Goal: Information Seeking & Learning: Find specific fact

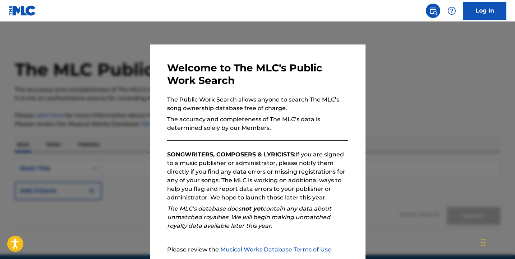
scroll to position [69, 0]
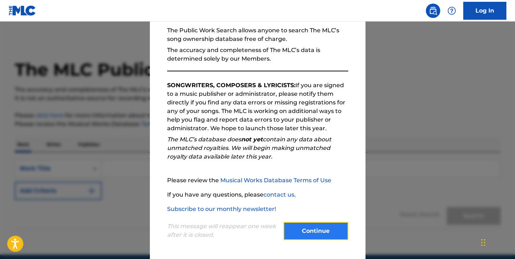
click at [305, 230] on button "Continue" at bounding box center [316, 231] width 65 height 18
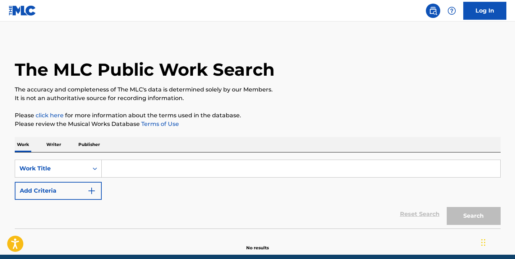
scroll to position [30, 0]
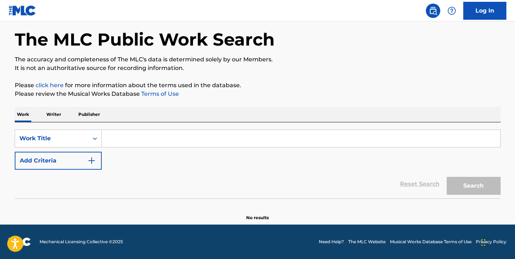
click at [147, 134] on input "Search Form" at bounding box center [301, 138] width 398 height 17
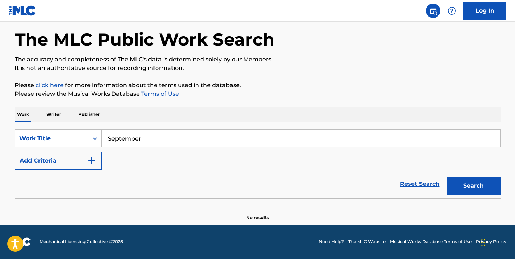
type input "September"
click at [473, 189] on button "Search" at bounding box center [474, 186] width 54 height 18
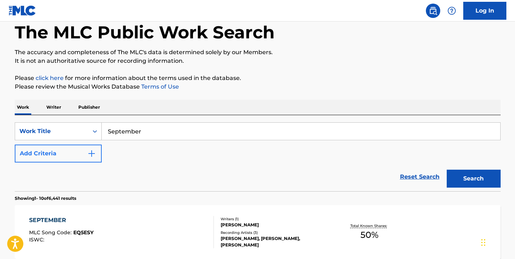
scroll to position [42, 0]
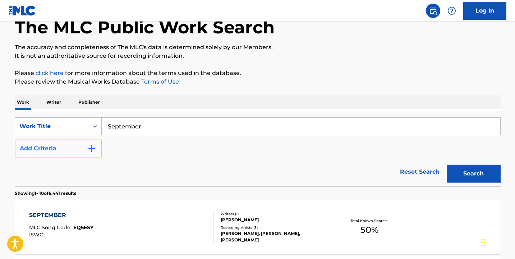
click at [76, 148] on button "Add Criteria" at bounding box center [58, 149] width 87 height 18
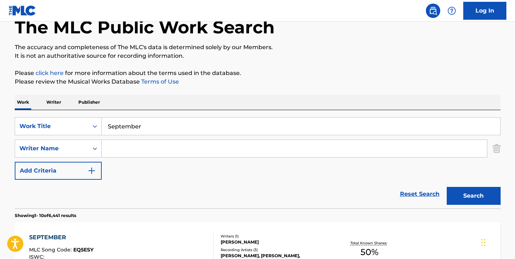
click at [147, 151] on input "Search Form" at bounding box center [294, 148] width 385 height 17
type input "Earth"
click at [464, 196] on button "Search" at bounding box center [474, 196] width 54 height 18
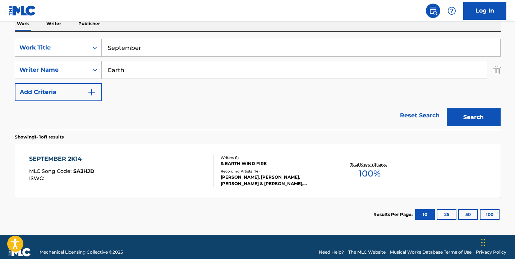
scroll to position [126, 0]
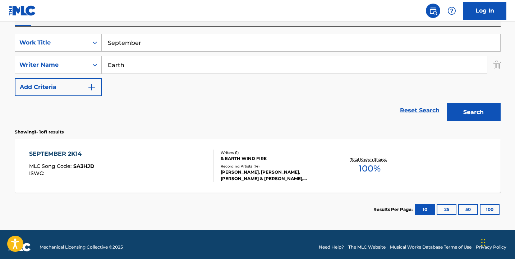
click at [61, 154] on div "SEPTEMBER 2K14" at bounding box center [61, 154] width 65 height 9
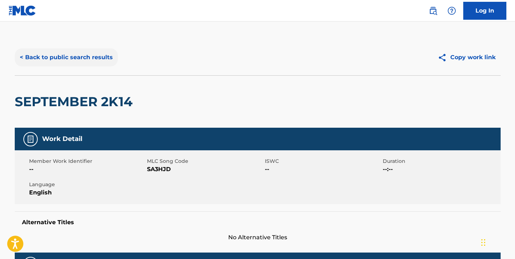
click at [47, 60] on button "< Back to public search results" at bounding box center [66, 58] width 103 height 18
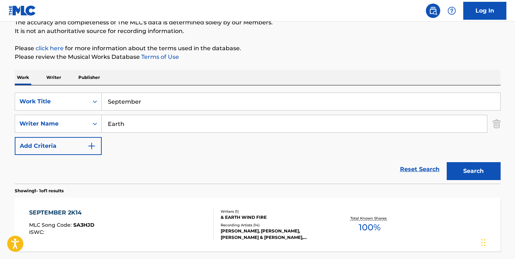
scroll to position [61, 0]
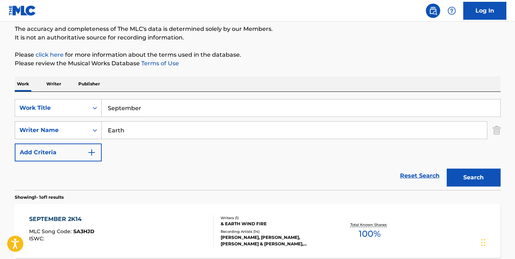
drag, startPoint x: 166, startPoint y: 137, endPoint x: 87, endPoint y: 129, distance: 79.1
click at [87, 129] on div "SearchWithCriteria03dbe7e8-73f8-494d-8953-e1c031cad6a0 Writer Name Earth" at bounding box center [258, 130] width 486 height 18
type input "Maurice White"
click at [460, 181] on button "Search" at bounding box center [474, 178] width 54 height 18
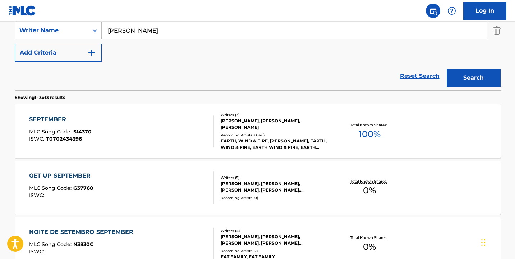
scroll to position [163, 0]
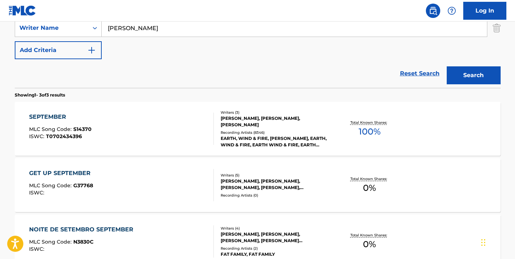
click at [50, 118] on div "SEPTEMBER" at bounding box center [60, 117] width 63 height 9
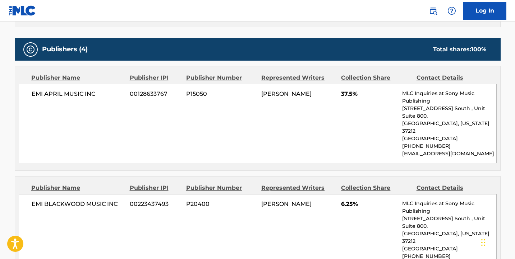
scroll to position [372, 0]
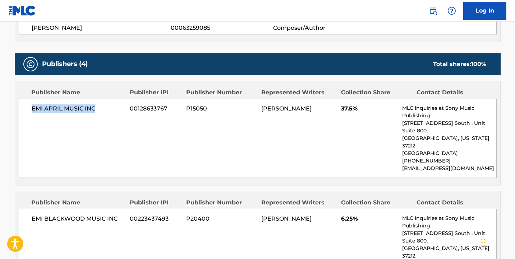
drag, startPoint x: 101, startPoint y: 109, endPoint x: 10, endPoint y: 110, distance: 91.3
click at [10, 110] on div "< Back to public search results Copy work link SEPTEMBER Work Detail Member Wor…" at bounding box center [257, 224] width 503 height 1112
copy span "EMI APRIL MUSIC INC"
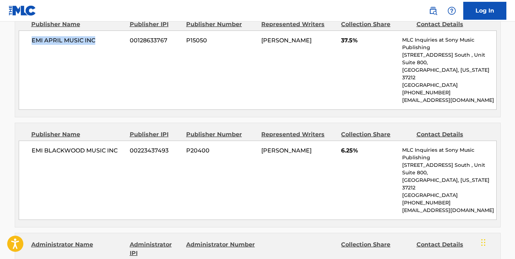
scroll to position [460, 0]
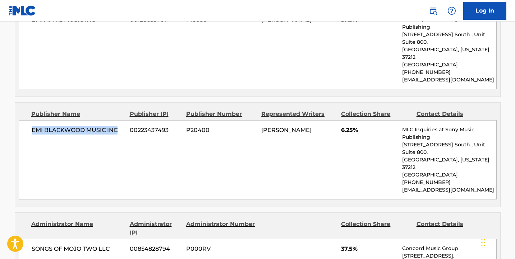
drag, startPoint x: 122, startPoint y: 115, endPoint x: 0, endPoint y: 115, distance: 121.8
click at [0, 115] on main "< Back to public search results Copy work link SEPTEMBER Work Detail Member Wor…" at bounding box center [257, 131] width 515 height 1141
copy span "EMI BLACKWOOD MUSIC INC"
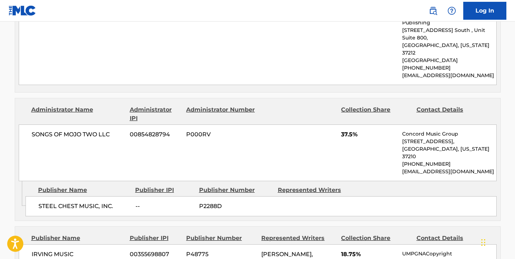
scroll to position [582, 0]
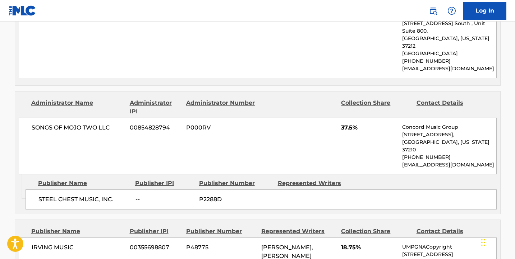
click at [96, 118] on div "SONGS OF MOJO TWO LLC 00854828794 P000RV 37.5% Concord Music Group 10 Lea Ave, …" at bounding box center [258, 146] width 478 height 57
drag, startPoint x: 115, startPoint y: 96, endPoint x: 21, endPoint y: 96, distance: 93.8
click at [21, 118] on div "SONGS OF MOJO TWO LLC 00854828794 P000RV 37.5% Concord Music Group 10 Lea Ave, …" at bounding box center [258, 146] width 478 height 57
copy span "SONGS OF MOJO TWO LLC"
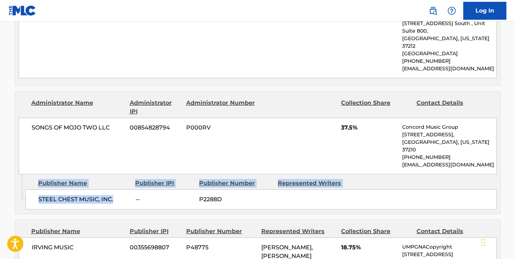
drag, startPoint x: 116, startPoint y: 161, endPoint x: 1, endPoint y: 161, distance: 115.0
click at [1, 161] on main "< Back to public search results Copy work link SEPTEMBER Work Detail Member Wor…" at bounding box center [257, 10] width 515 height 1141
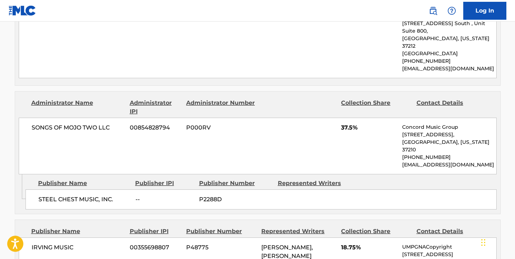
click at [97, 195] on span "STEEL CHEST MUSIC, INC." at bounding box center [84, 199] width 92 height 9
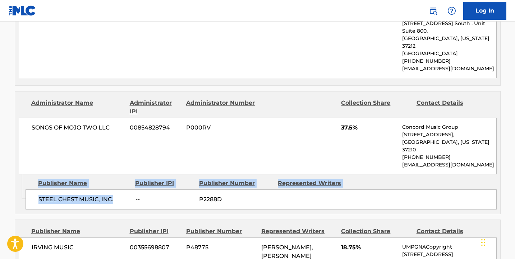
drag, startPoint x: 119, startPoint y: 163, endPoint x: 22, endPoint y: 162, distance: 96.3
click at [22, 175] on div "Admin Original Publisher Connecting Line Publisher Name Publisher IPI Publisher…" at bounding box center [257, 195] width 485 height 40
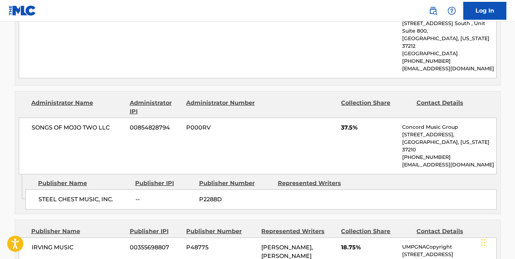
click at [118, 195] on span "STEEL CHEST MUSIC, INC." at bounding box center [84, 199] width 92 height 9
drag, startPoint x: 118, startPoint y: 160, endPoint x: 38, endPoint y: 161, distance: 80.1
click at [38, 190] on div "STEEL CHEST MUSIC, INC. -- P2288D" at bounding box center [261, 200] width 471 height 20
copy div "STEEL CHEST MUSIC, INC."
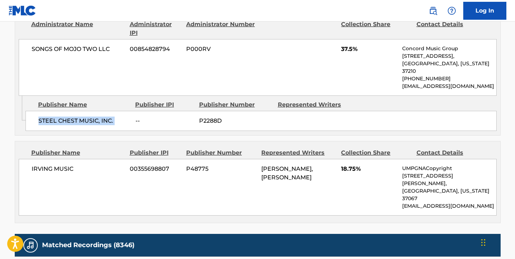
scroll to position [668, 0]
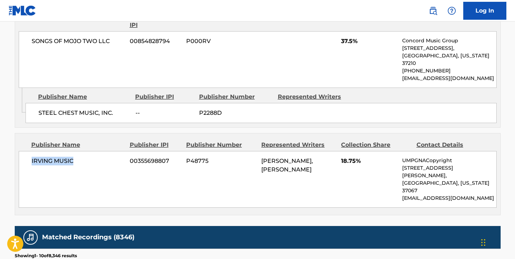
drag, startPoint x: 77, startPoint y: 121, endPoint x: 23, endPoint y: 123, distance: 53.6
click at [23, 151] on div "IRVING MUSIC 00355698807 P48775 MAURICE WHITE, ALLEE WILLIS 18.75% UMPGNACopyri…" at bounding box center [258, 179] width 478 height 57
copy span "IRVING MUSIC"
click at [86, 141] on div "Publisher Name" at bounding box center [77, 145] width 93 height 9
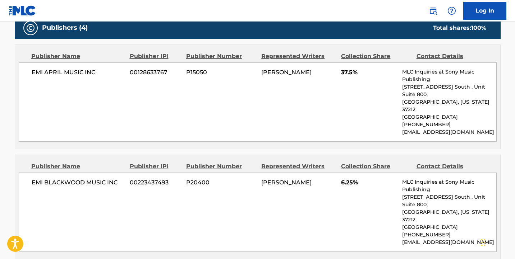
scroll to position [407, 0]
